Goal: Check status

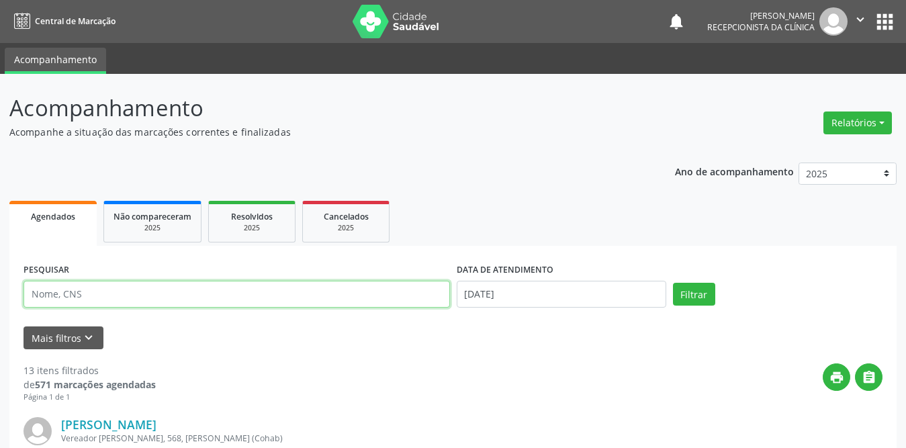
click at [181, 294] on input "text" at bounding box center [237, 294] width 427 height 27
click at [673, 283] on button "Filtrar" at bounding box center [694, 294] width 42 height 23
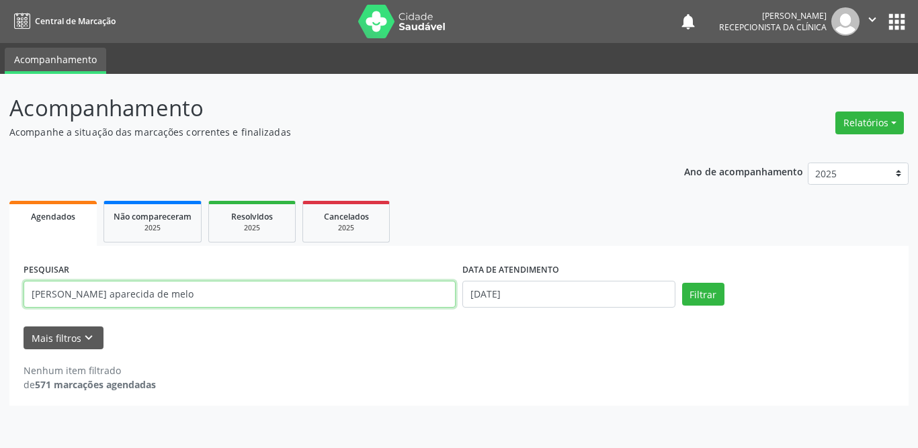
click at [194, 300] on input "[PERSON_NAME] aparecida de melo" at bounding box center [240, 294] width 432 height 27
type input "[PERSON_NAME]"
click at [682, 283] on button "Filtrar" at bounding box center [703, 294] width 42 height 23
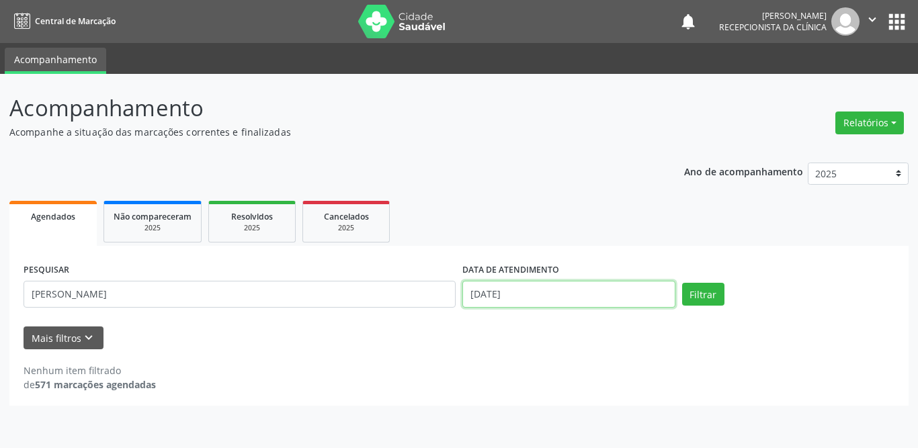
click at [554, 296] on input "[DATE]" at bounding box center [568, 294] width 213 height 27
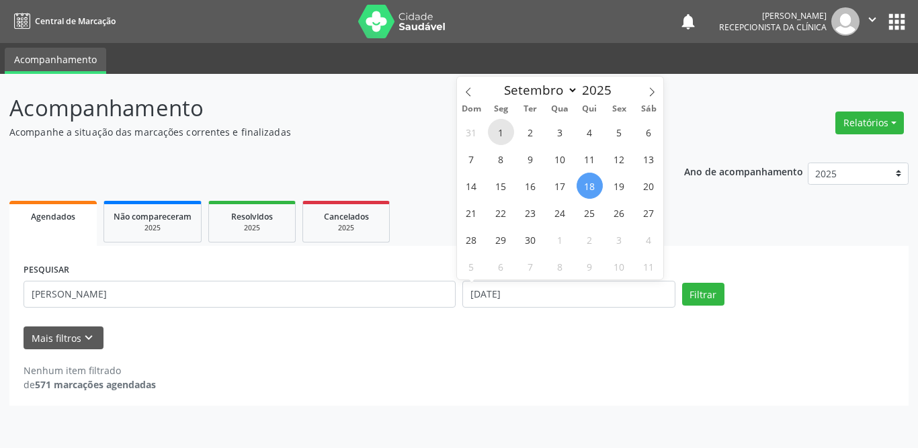
click at [511, 135] on span "1" at bounding box center [501, 132] width 26 height 26
type input "[DATE]"
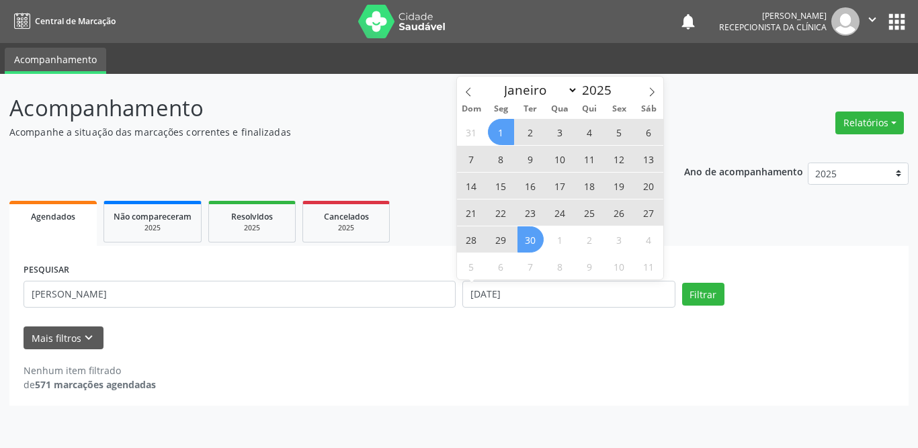
click at [534, 245] on span "30" at bounding box center [530, 239] width 26 height 26
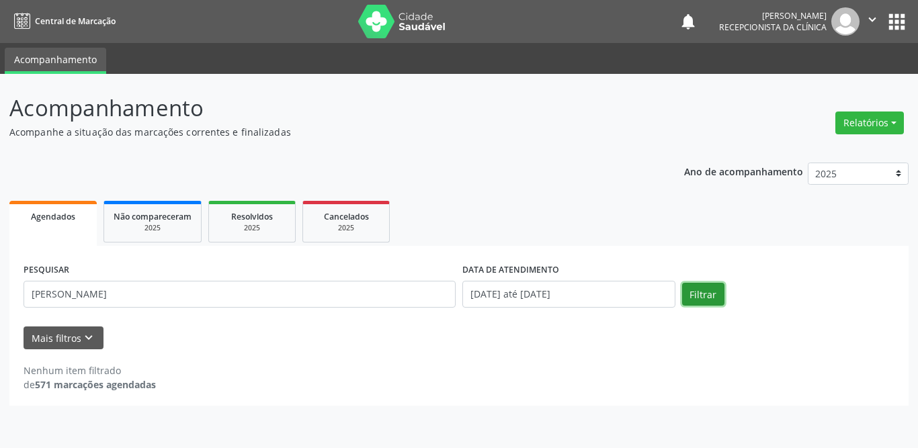
click at [707, 294] on button "Filtrar" at bounding box center [703, 294] width 42 height 23
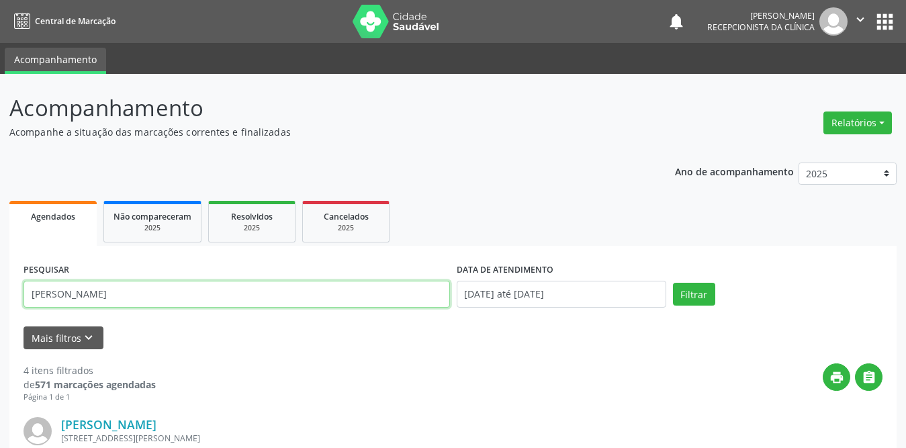
click at [224, 301] on input "[PERSON_NAME]" at bounding box center [237, 294] width 427 height 27
type input "[PERSON_NAME] aparecida de melo"
click at [673, 283] on button "Filtrar" at bounding box center [694, 294] width 42 height 23
